Goal: Transaction & Acquisition: Purchase product/service

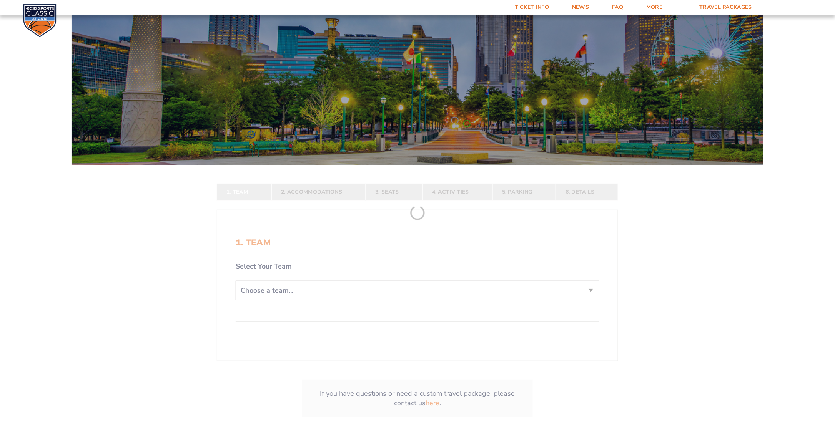
scroll to position [77, 0]
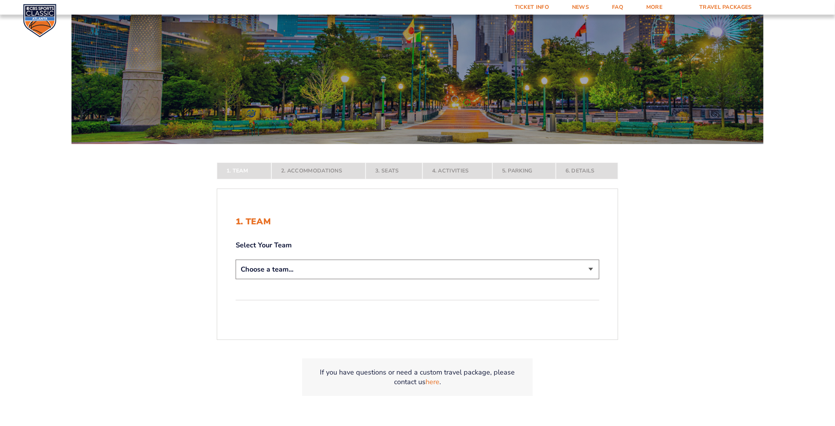
click at [591, 268] on select "Choose a team... [US_STATE] Wildcats [US_STATE] State Buckeyes [US_STATE] Tar H…" at bounding box center [418, 270] width 364 height 20
select select "12956"
click at [236, 280] on select "Choose a team... [US_STATE] Wildcats [US_STATE] State Buckeyes [US_STATE] Tar H…" at bounding box center [418, 270] width 364 height 20
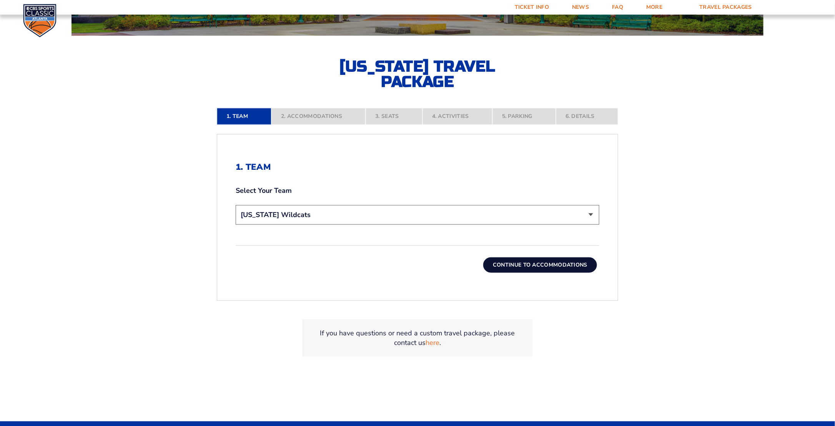
scroll to position [192, 0]
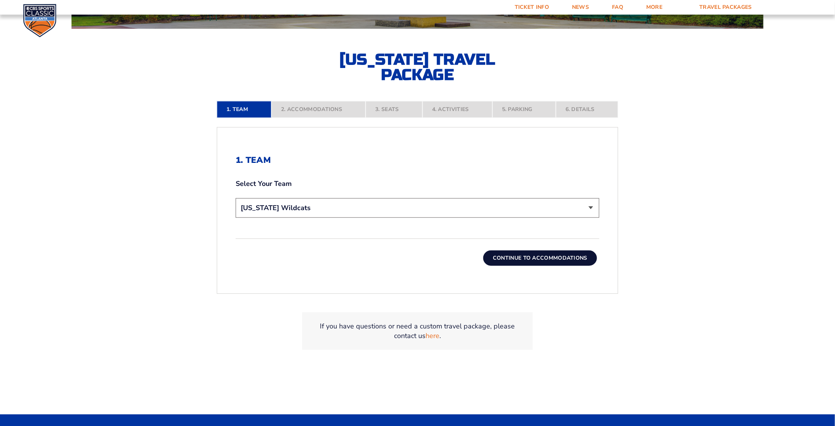
click at [547, 256] on button "Continue To Accommodations" at bounding box center [540, 258] width 114 height 15
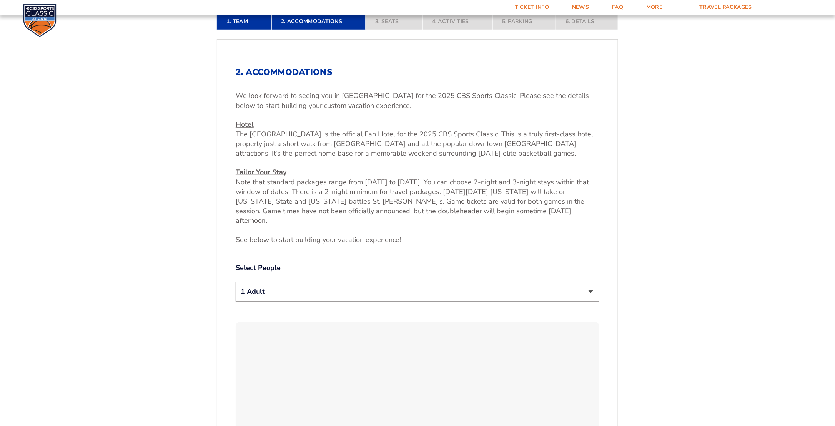
scroll to position [355, 0]
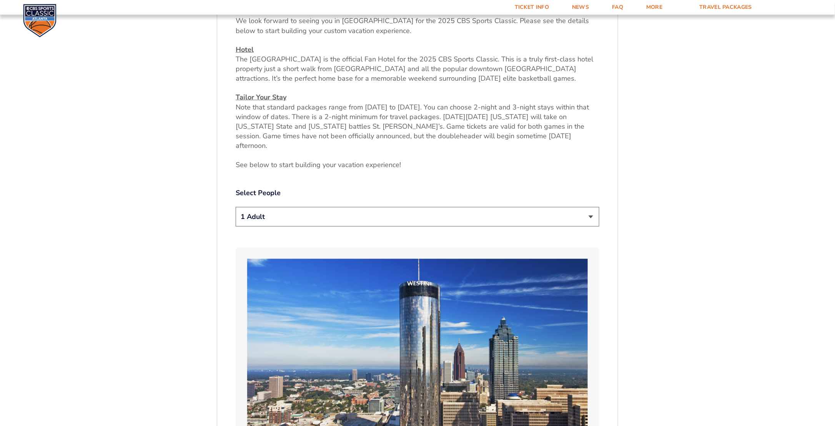
click at [591, 209] on select "1 Adult 2 Adults 3 Adults 4 Adults 2 Adults + 1 Child 2 Adults + 2 Children 2 A…" at bounding box center [418, 217] width 364 height 20
select select "2 Adults"
click at [236, 207] on select "1 Adult 2 Adults 3 Adults 4 Adults 2 Adults + 1 Child 2 Adults + 2 Children 2 A…" at bounding box center [418, 217] width 364 height 20
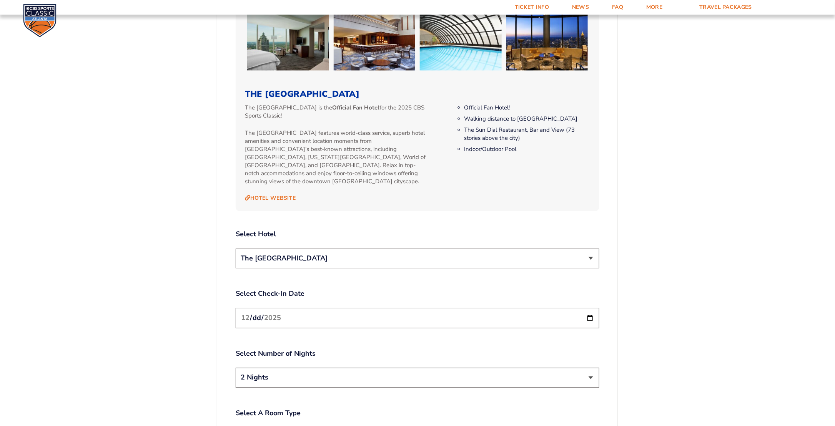
scroll to position [817, 0]
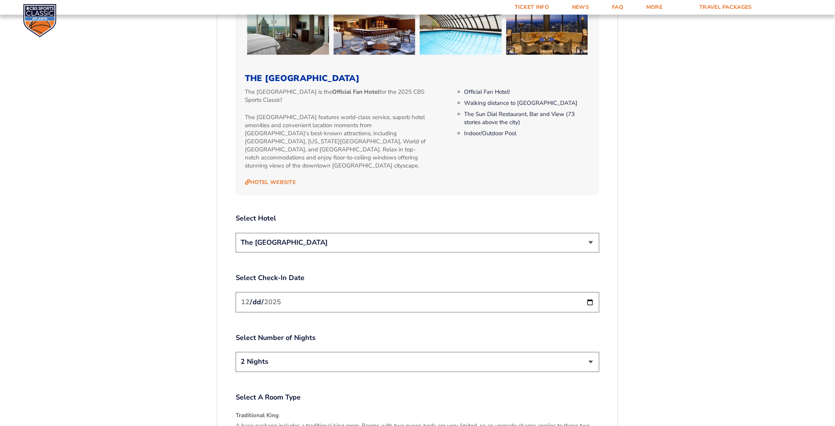
click at [591, 233] on select "The [GEOGRAPHIC_DATA]" at bounding box center [418, 243] width 364 height 20
click at [199, 252] on div "1. Team 2. Accommodations 3. Seats 4. Activities 5. Parking 6. Details 1. Team …" at bounding box center [417, 162] width 438 height 1409
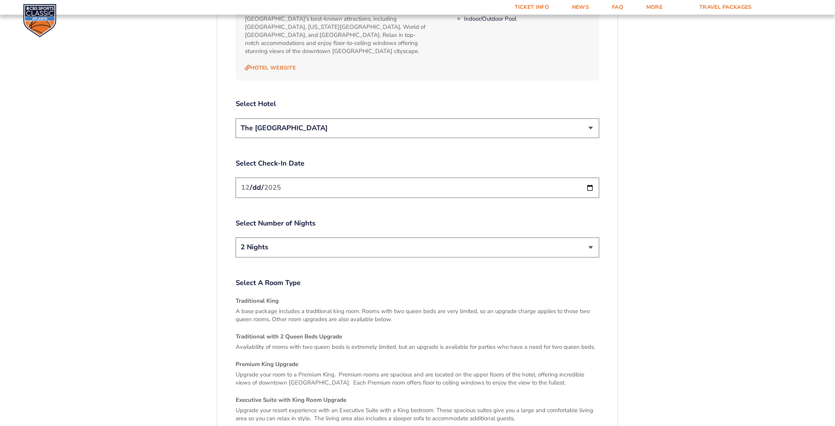
scroll to position [932, 0]
click at [296, 237] on select "2 Nights 3 Nights" at bounding box center [418, 247] width 364 height 20
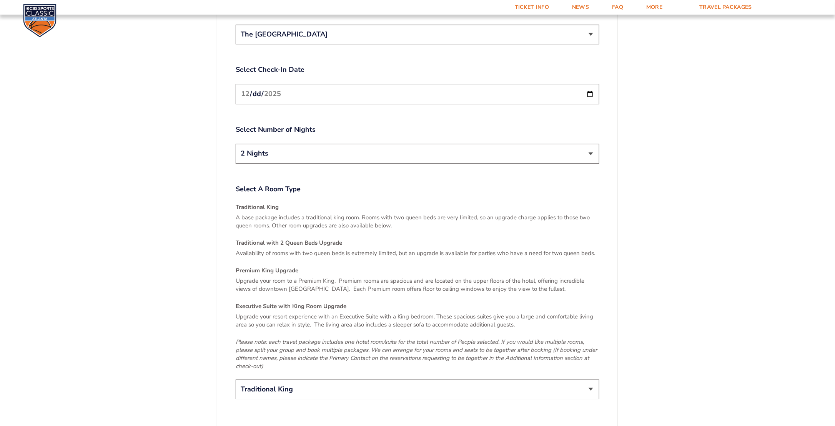
scroll to position [1124, 0]
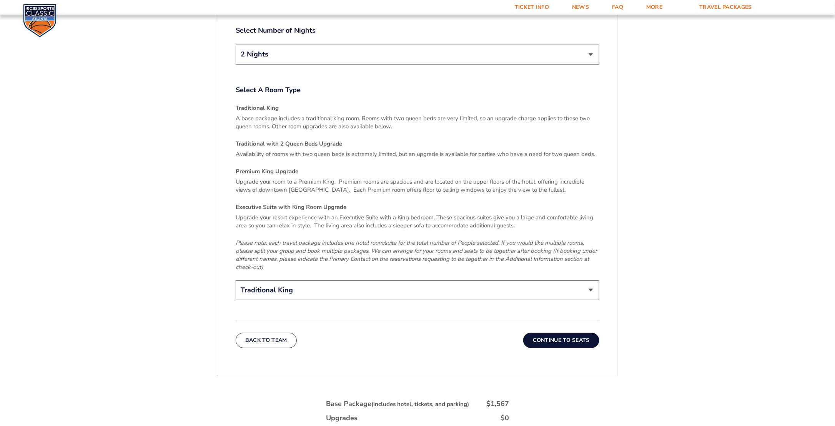
click at [381, 281] on select "Traditional King Traditional with 2 Queen Beds Upgrade (+$95 per night) Premium…" at bounding box center [418, 291] width 364 height 20
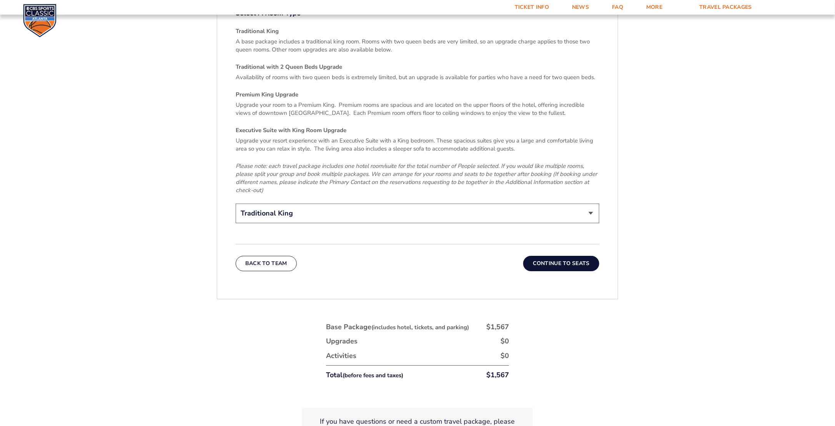
scroll to position [1240, 0]
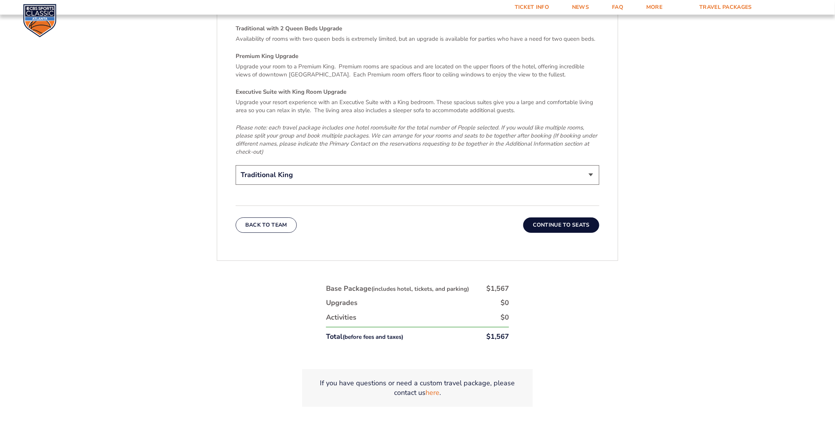
click at [576, 218] on button "Continue To Seats" at bounding box center [561, 225] width 76 height 15
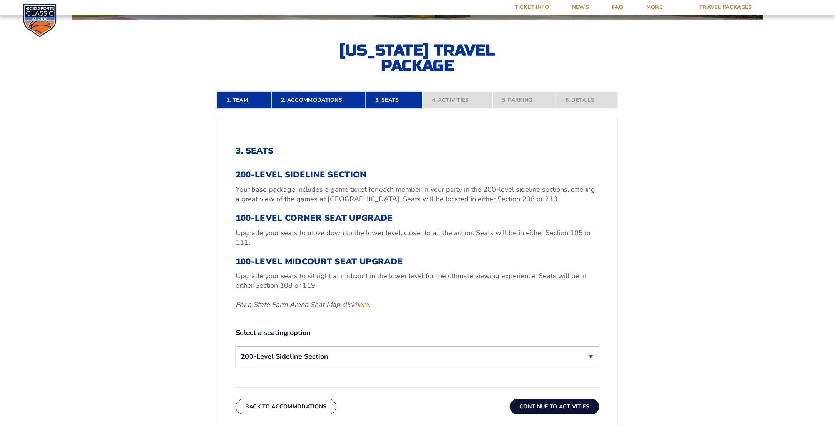
scroll to position [240, 0]
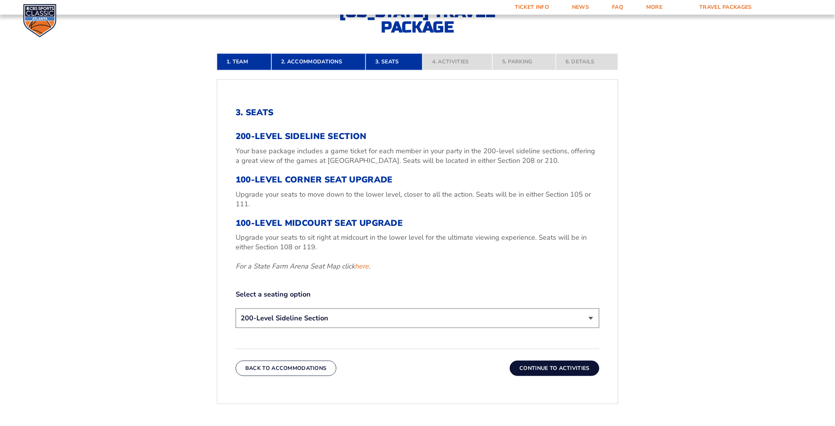
click at [592, 316] on select "200-Level Sideline Section 100-Level Corner Seat Upgrade (+$120 per person) 100…" at bounding box center [418, 319] width 364 height 20
select select "100-Level Midcourt Seat Upgrade"
click at [236, 309] on select "200-Level Sideline Section 100-Level Corner Seat Upgrade (+$120 per person) 100…" at bounding box center [418, 319] width 364 height 20
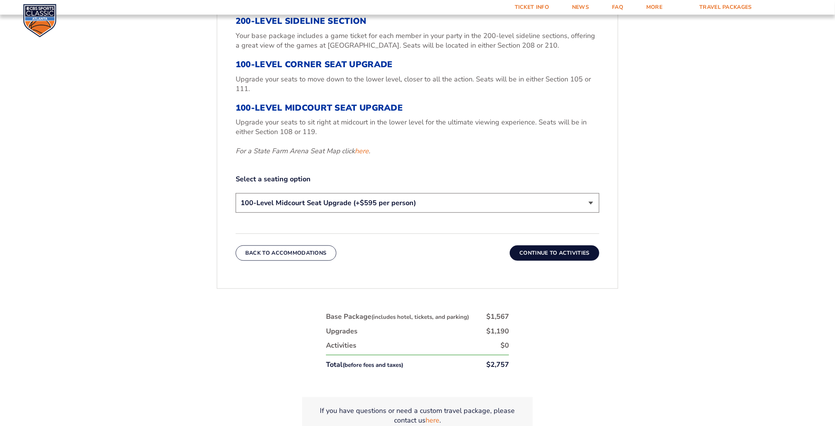
scroll to position [394, 0]
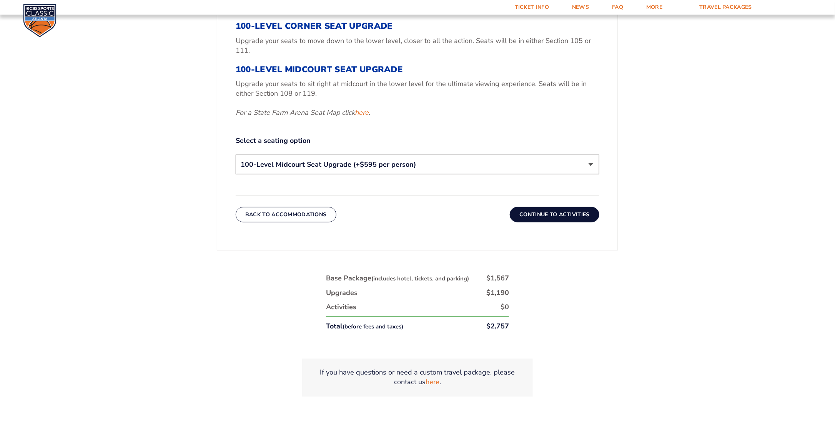
click at [591, 165] on select "200-Level Sideline Section 100-Level Corner Seat Upgrade (+$120 per person) 100…" at bounding box center [418, 165] width 364 height 20
click at [630, 315] on div "1. Team 2. Accommodations 3. Seats 4. Activities 5. Parking 6. Details 1. Team …" at bounding box center [417, 157] width 438 height 553
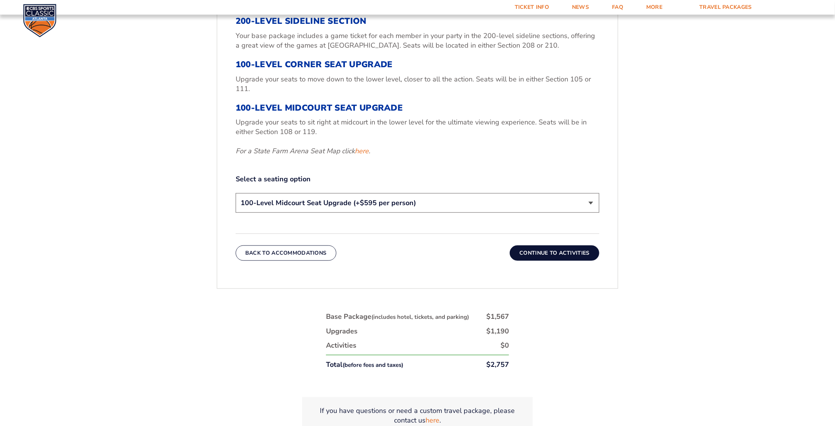
click at [560, 246] on button "Continue To Activities" at bounding box center [555, 253] width 90 height 15
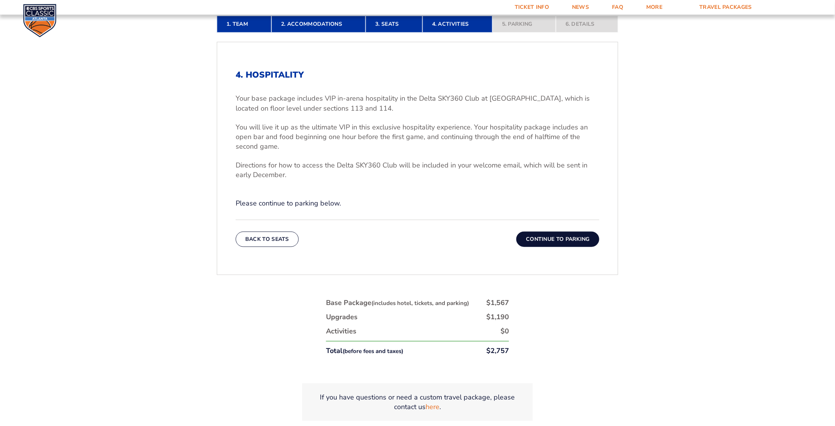
scroll to position [278, 0]
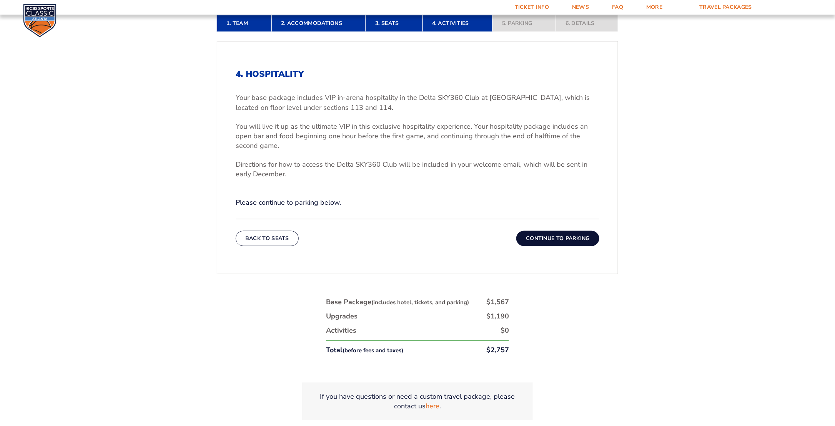
click at [556, 236] on button "Continue To Parking" at bounding box center [557, 238] width 83 height 15
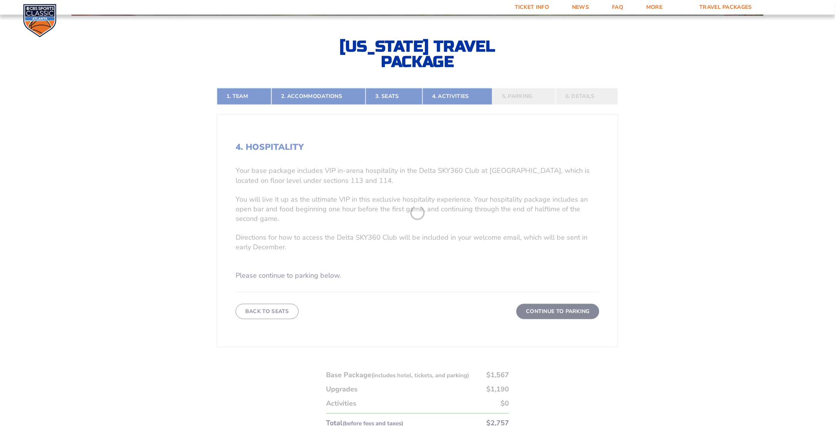
scroll to position [201, 0]
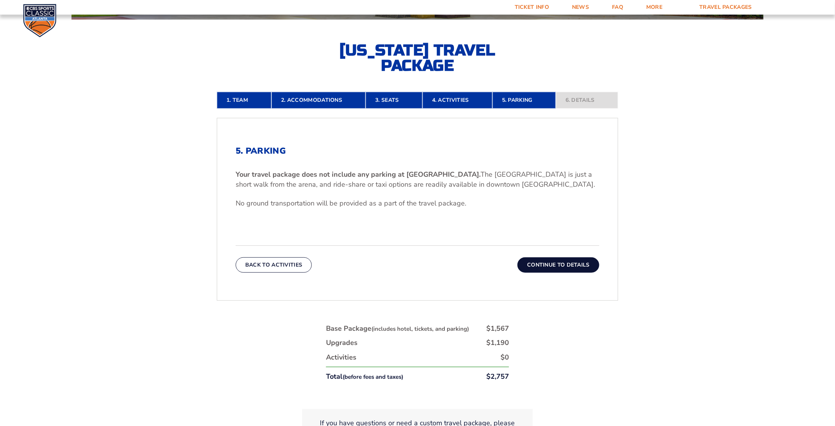
click at [562, 265] on button "Continue To Details" at bounding box center [559, 265] width 82 height 15
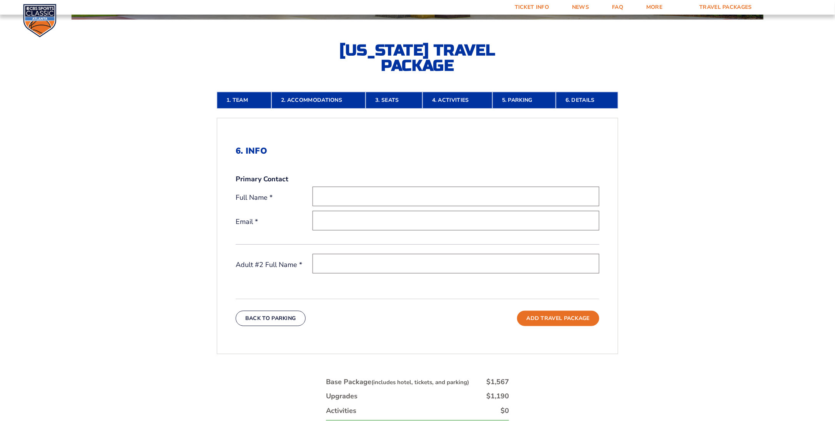
click at [331, 193] on input "text" at bounding box center [456, 197] width 287 height 20
type input "[PERSON_NAME]"
type input "[EMAIL_ADDRESS][DOMAIN_NAME]"
click at [341, 259] on input "text" at bounding box center [456, 264] width 287 height 20
type input "[PERSON_NAME]"
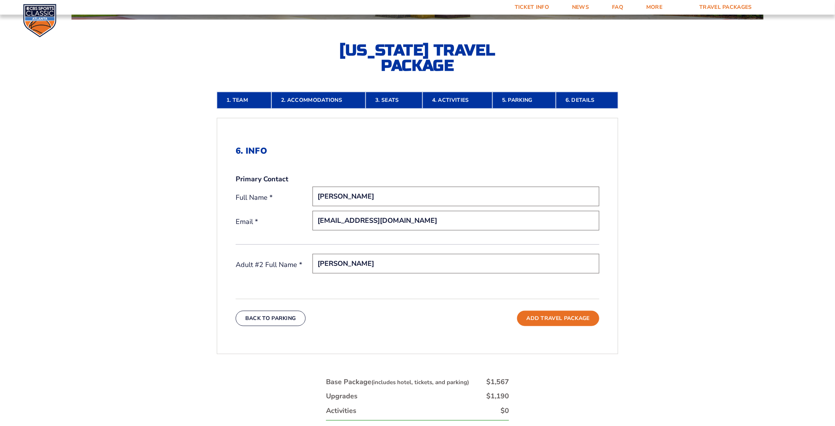
click at [588, 333] on div "6. Info Primary Contact Full Name * [PERSON_NAME] Email * [EMAIL_ADDRESS][DOMAI…" at bounding box center [417, 236] width 401 height 217
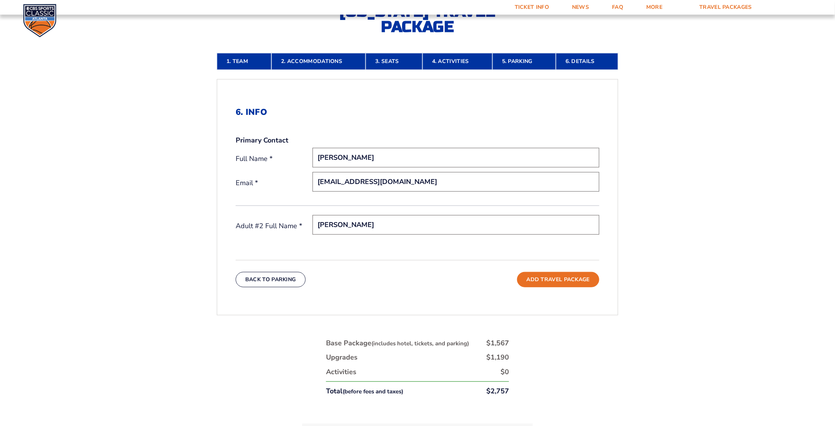
scroll to position [240, 0]
click at [571, 275] on button "Add Travel Package" at bounding box center [558, 280] width 82 height 15
